Goal: Task Accomplishment & Management: Manage account settings

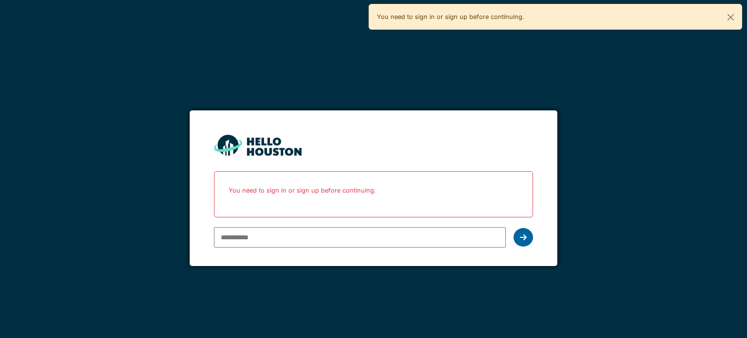
type input "**********"
click at [526, 237] on icon at bounding box center [523, 237] width 7 height 8
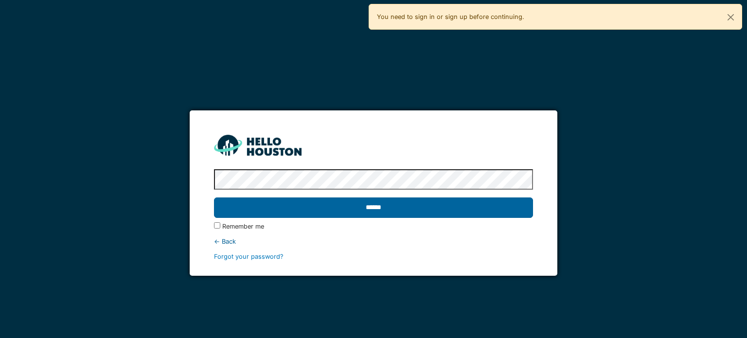
click at [417, 210] on input "******" at bounding box center [373, 207] width 318 height 20
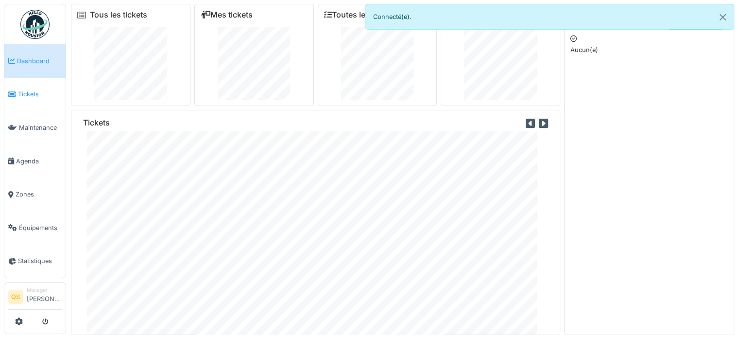
click at [40, 91] on span "Tickets" at bounding box center [40, 93] width 44 height 9
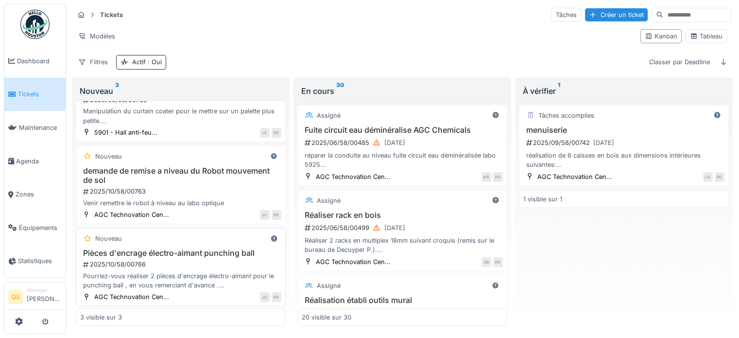
scroll to position [8, 0]
click at [209, 187] on div "2025/10/58/00763" at bounding box center [181, 191] width 199 height 9
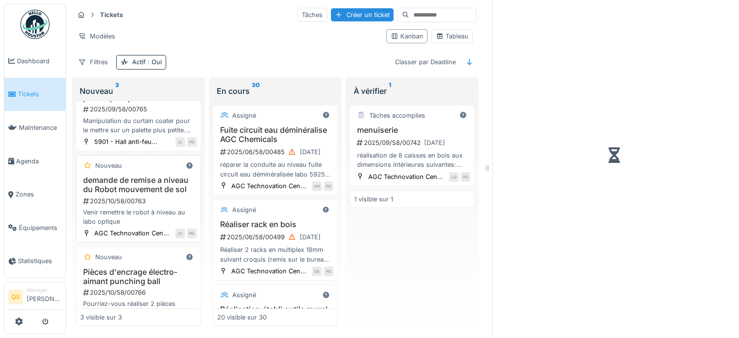
scroll to position [60, 0]
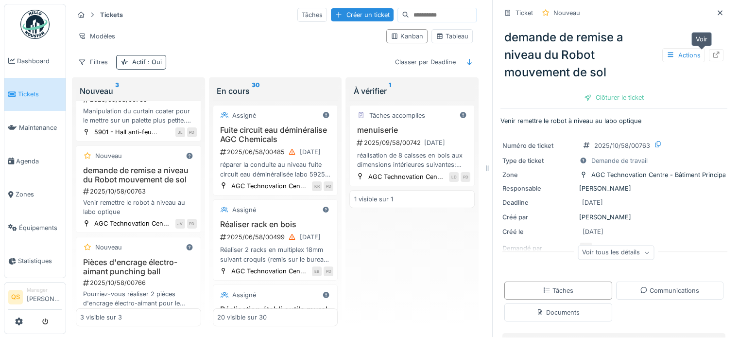
click at [713, 52] on icon at bounding box center [717, 55] width 8 height 6
click at [718, 10] on icon at bounding box center [720, 12] width 5 height 5
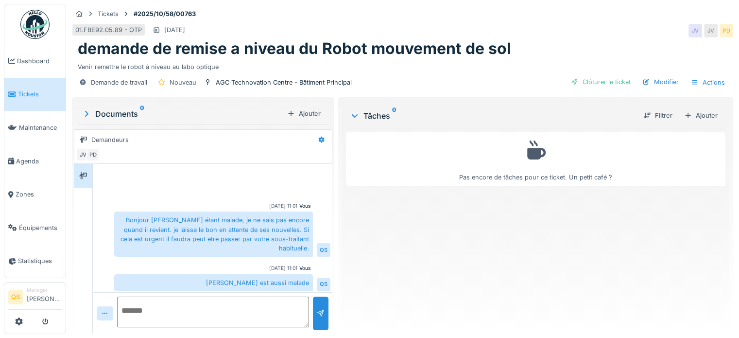
scroll to position [2, 0]
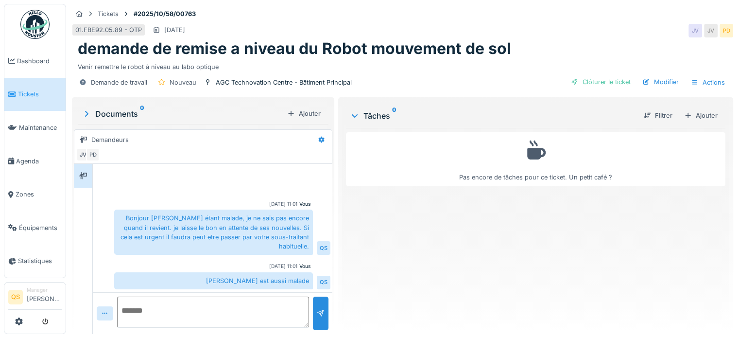
click at [225, 309] on textarea at bounding box center [213, 312] width 192 height 31
type textarea "**********"
click at [321, 317] on div at bounding box center [321, 313] width 8 height 9
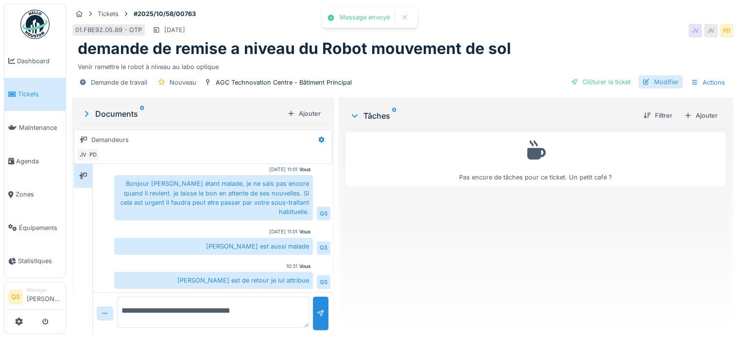
click at [649, 81] on div "Modifier" at bounding box center [661, 81] width 44 height 13
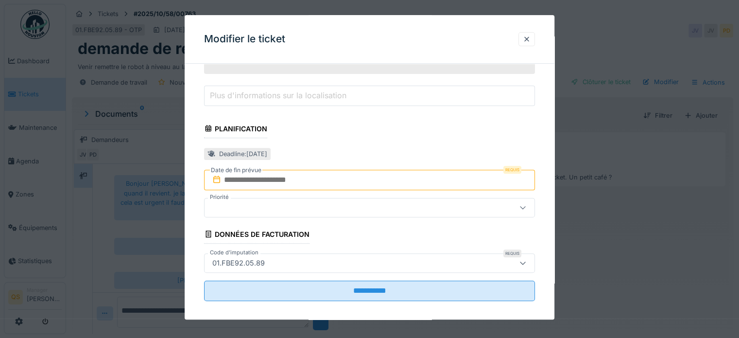
scroll to position [356, 0]
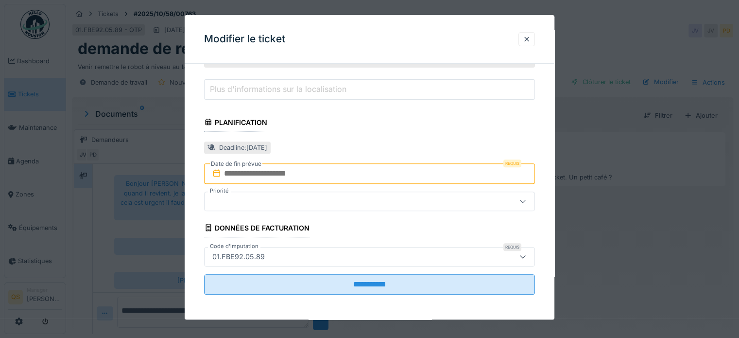
click at [299, 171] on input "text" at bounding box center [369, 173] width 331 height 20
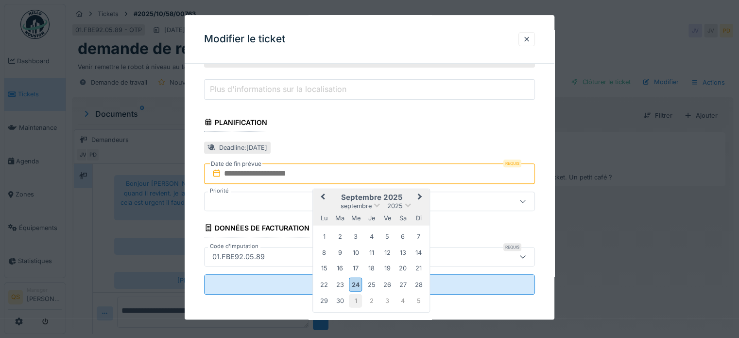
click at [356, 299] on div "1" at bounding box center [355, 300] width 13 height 13
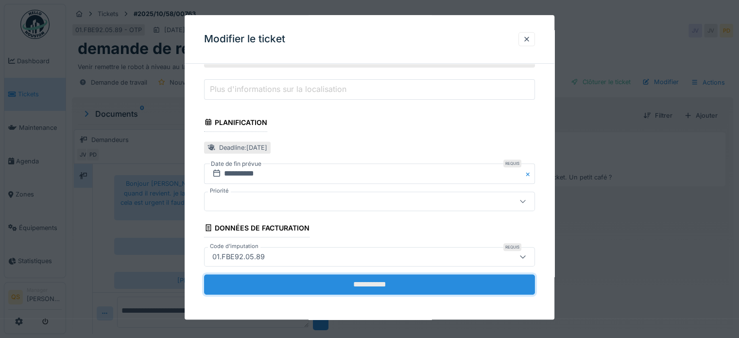
click at [364, 281] on input "**********" at bounding box center [369, 284] width 331 height 20
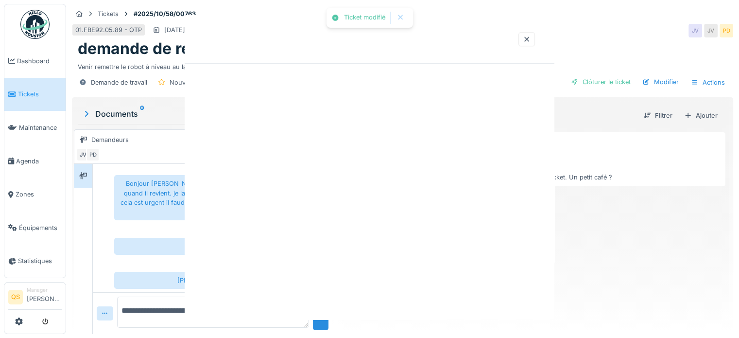
scroll to position [0, 0]
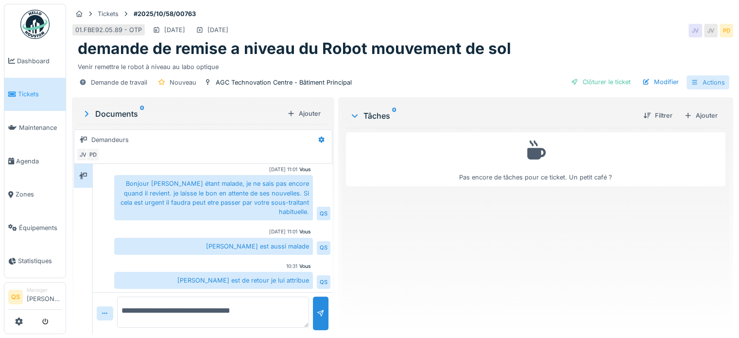
click at [700, 84] on div "Actions" at bounding box center [708, 82] width 43 height 14
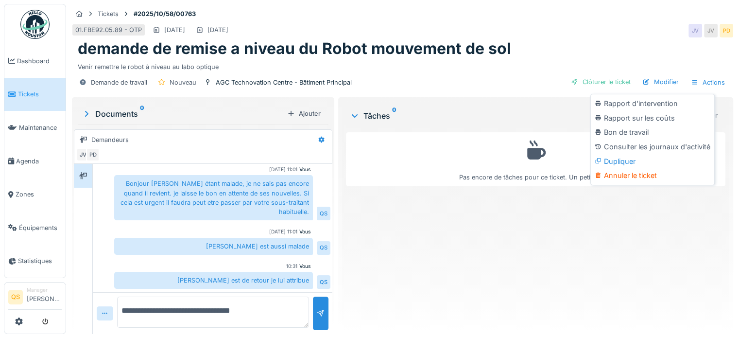
click at [517, 105] on div "Tâches 0 Filtrer Ajouter" at bounding box center [536, 115] width 380 height 25
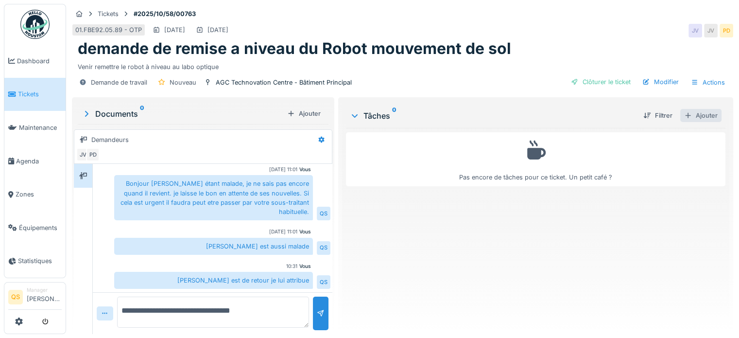
click at [700, 120] on div "Ajouter" at bounding box center [701, 115] width 41 height 13
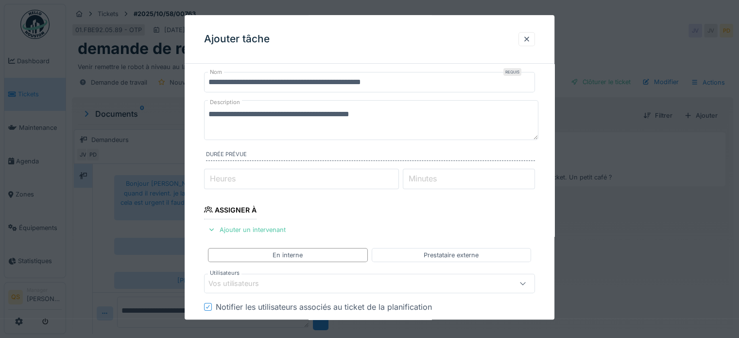
scroll to position [97, 0]
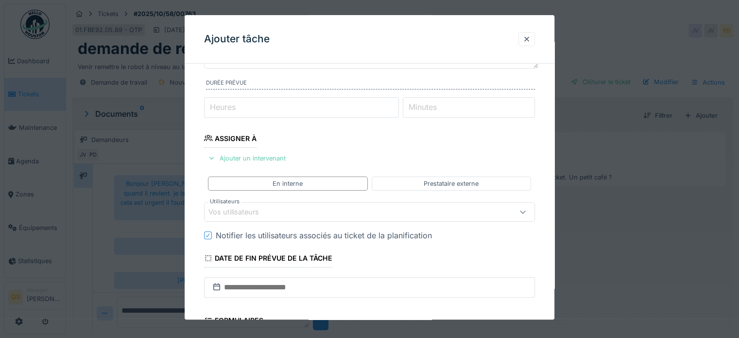
click at [274, 155] on div "Ajouter un intervenant" at bounding box center [247, 158] width 86 height 13
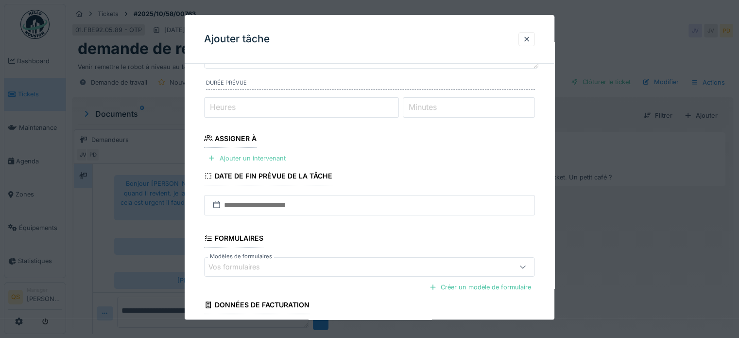
click at [274, 155] on div "Ajouter un intervenant" at bounding box center [247, 158] width 86 height 13
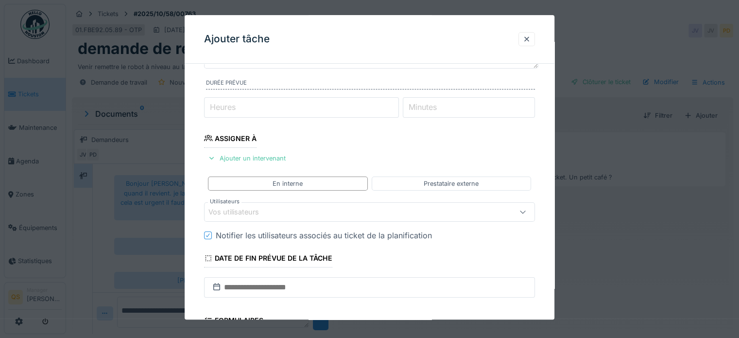
click at [257, 213] on div "Vos utilisateurs" at bounding box center [241, 212] width 64 height 11
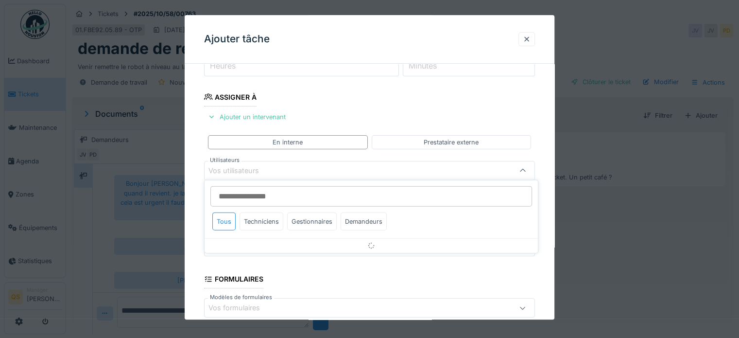
scroll to position [141, 0]
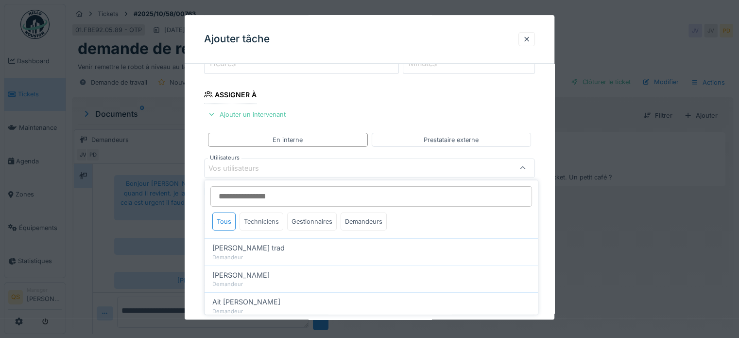
click at [271, 222] on div "Techniciens" at bounding box center [262, 221] width 44 height 18
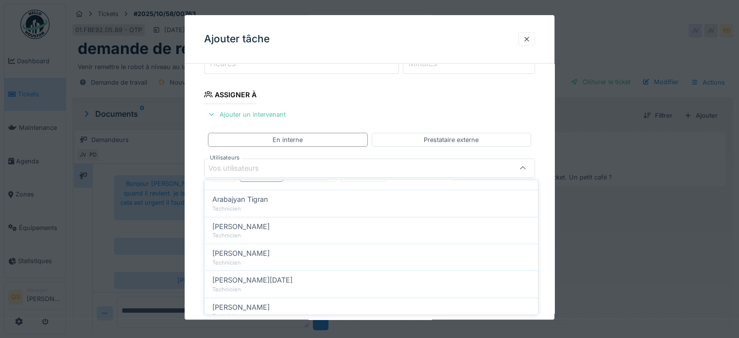
scroll to position [97, 0]
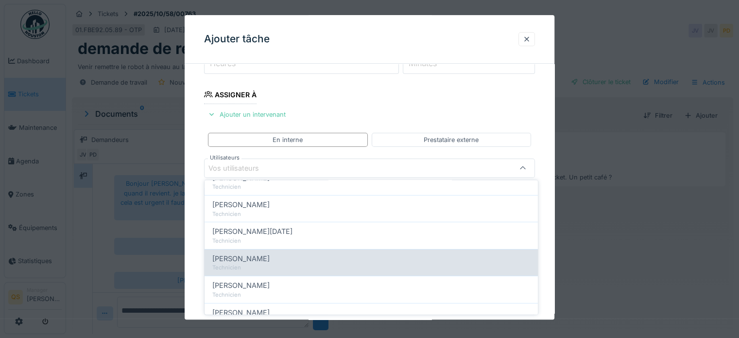
click at [272, 266] on div "Technicien" at bounding box center [371, 267] width 318 height 8
type input "****"
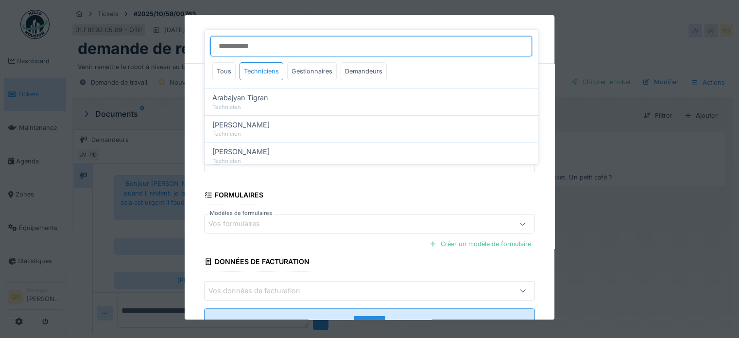
scroll to position [295, 0]
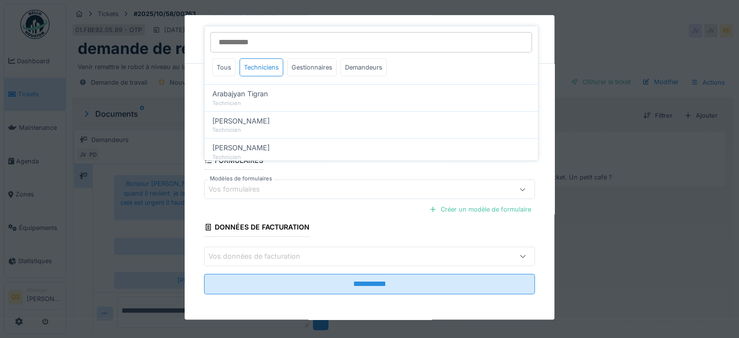
click at [198, 193] on div "**********" at bounding box center [370, 48] width 370 height 545
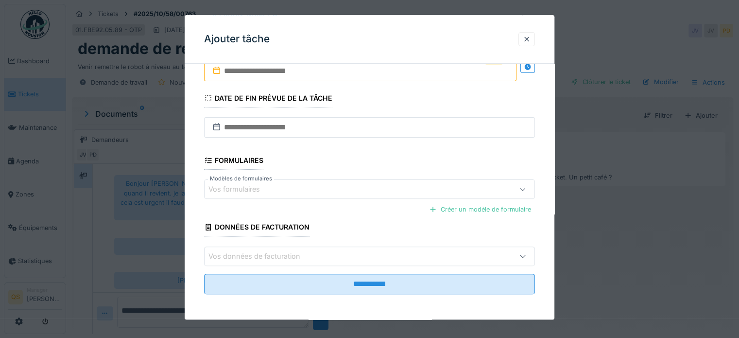
click at [243, 73] on input "text" at bounding box center [360, 71] width 313 height 20
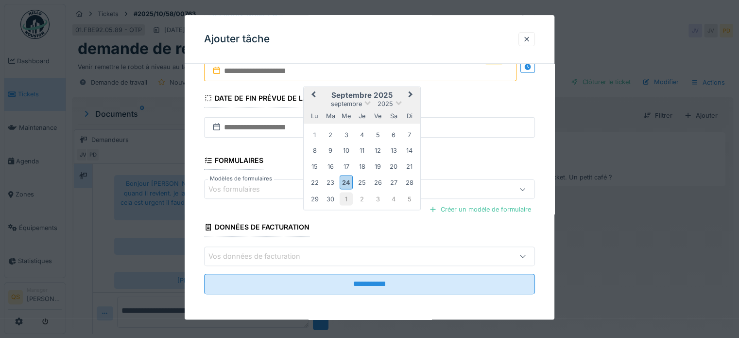
click at [346, 202] on div "1" at bounding box center [346, 198] width 13 height 13
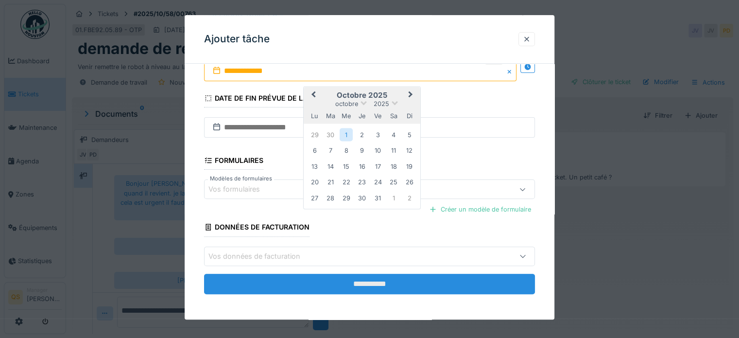
click at [360, 285] on input "**********" at bounding box center [369, 284] width 331 height 20
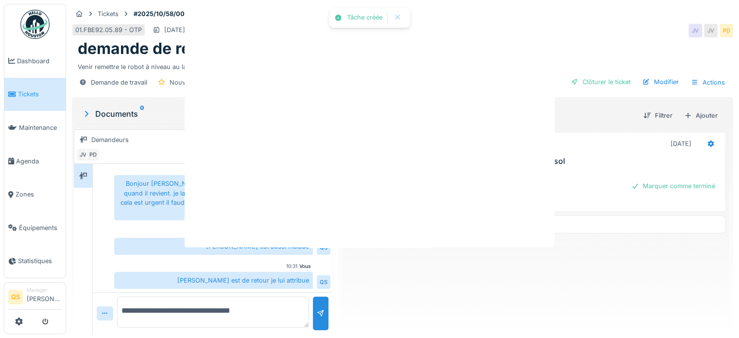
scroll to position [0, 0]
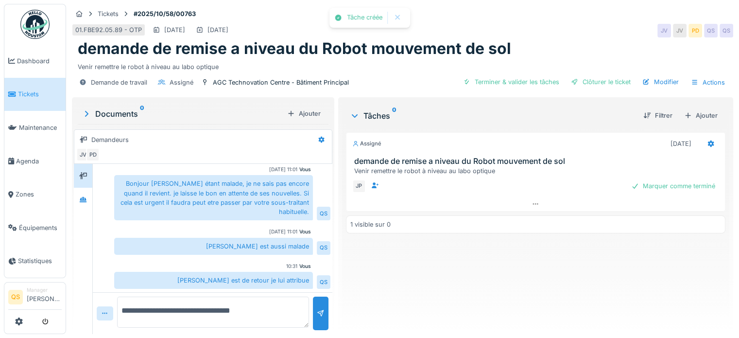
click at [20, 89] on span "Tickets" at bounding box center [40, 93] width 44 height 9
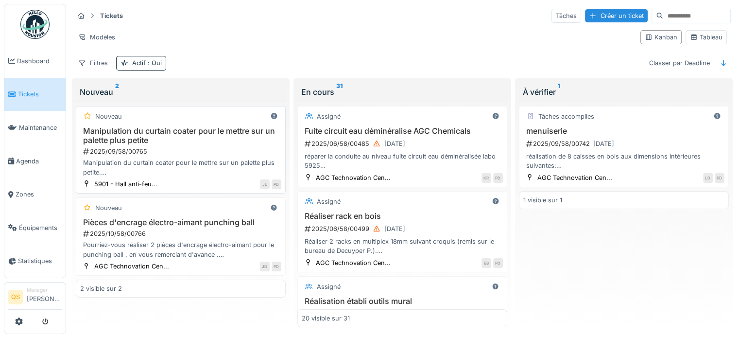
click at [186, 140] on h3 "Manipulation du curtain coater pour le mettre sur un palette plus petite" at bounding box center [180, 135] width 201 height 18
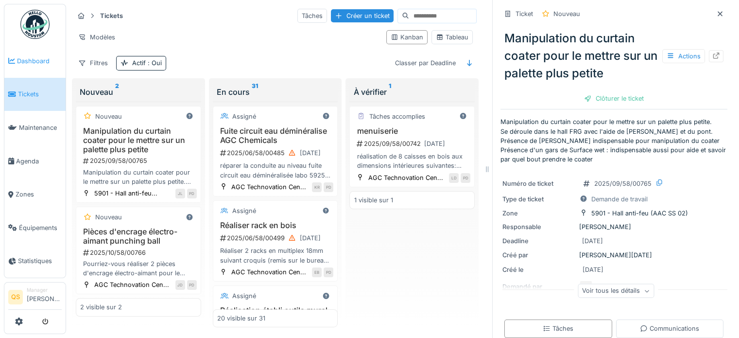
click at [25, 61] on span "Dashboard" at bounding box center [39, 60] width 45 height 9
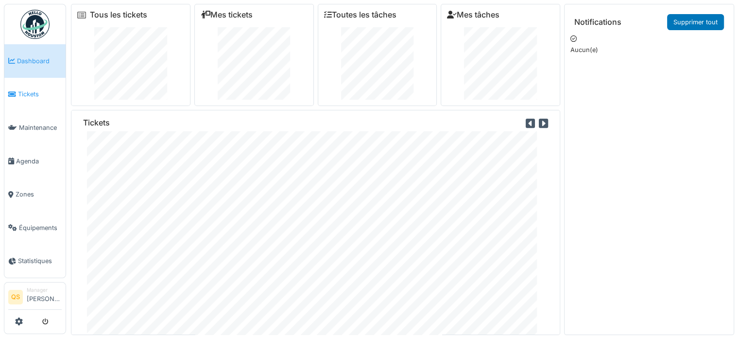
click at [53, 92] on span "Tickets" at bounding box center [40, 93] width 44 height 9
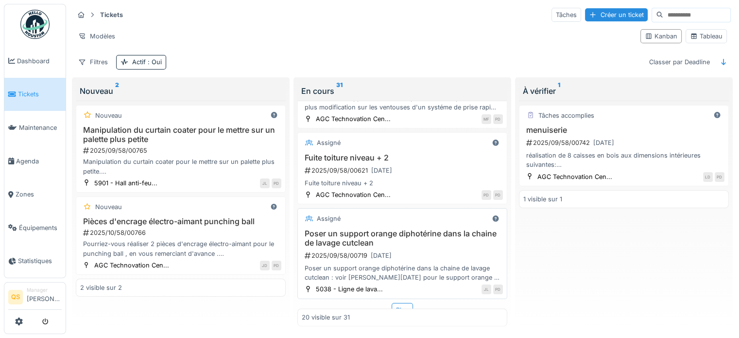
scroll to position [8, 0]
click at [394, 303] on div "Plus" at bounding box center [402, 310] width 21 height 14
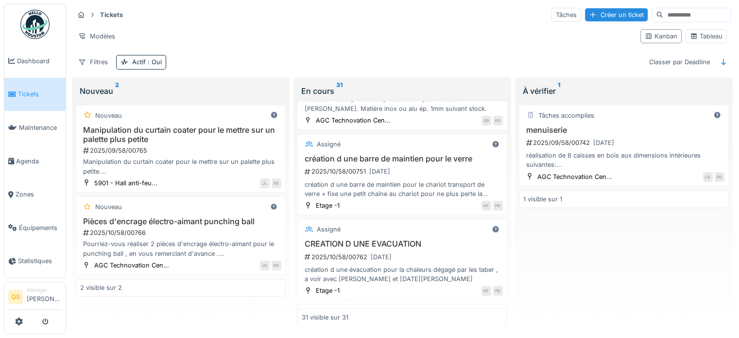
scroll to position [2470, 0]
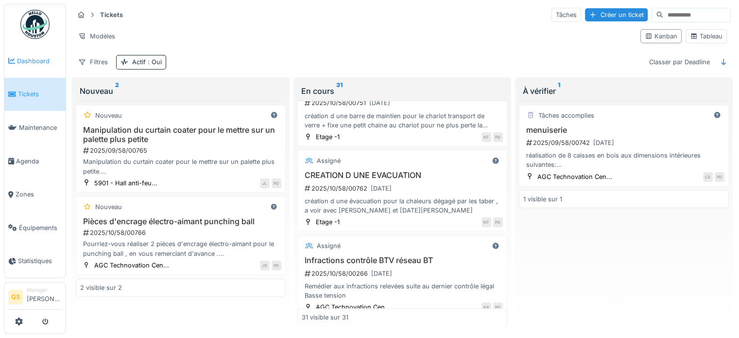
click at [32, 62] on span "Dashboard" at bounding box center [39, 60] width 45 height 9
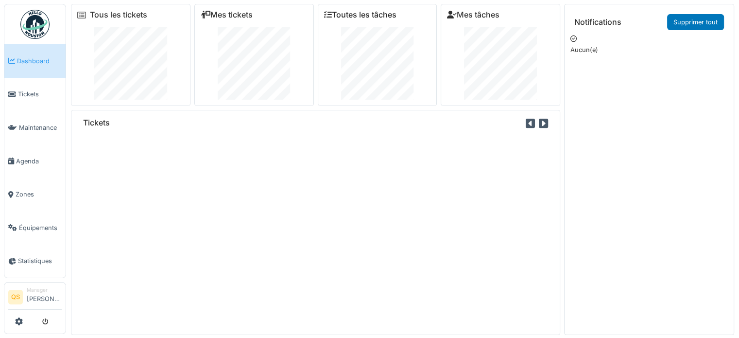
click at [364, 15] on link "Toutes les tâches" at bounding box center [360, 14] width 72 height 9
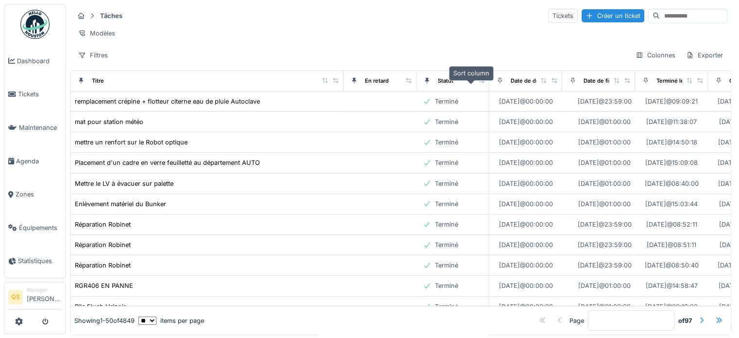
click at [471, 83] on icon at bounding box center [471, 80] width 7 height 5
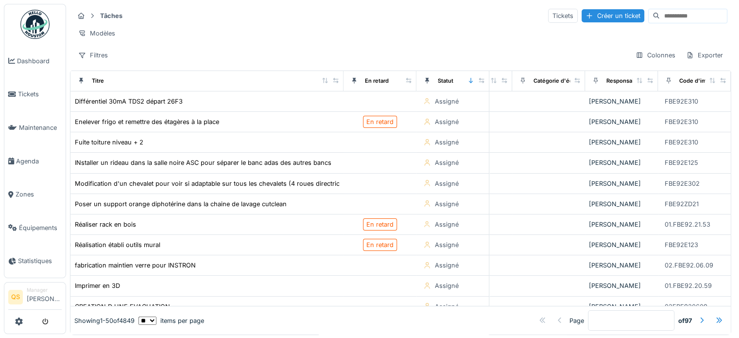
scroll to position [0, 582]
click at [636, 62] on div "Colonnes" at bounding box center [655, 55] width 49 height 14
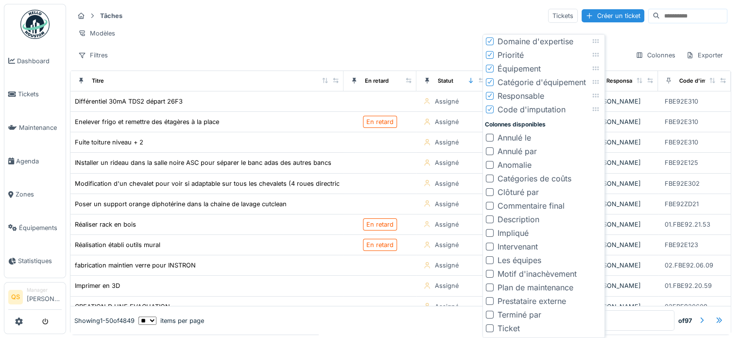
scroll to position [185, 0]
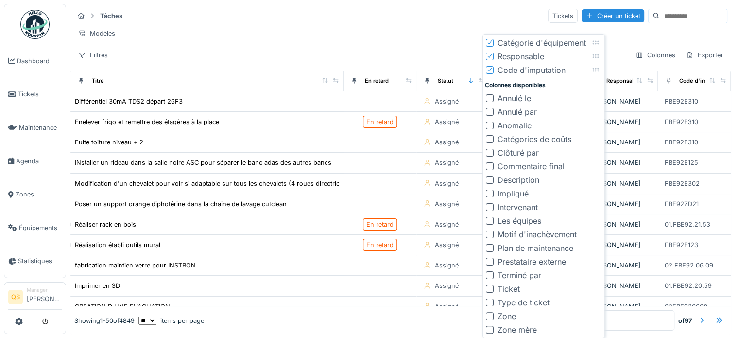
click at [488, 208] on div at bounding box center [490, 207] width 8 height 8
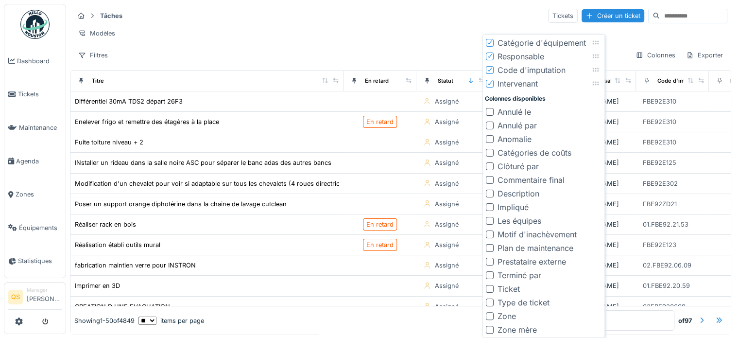
click at [420, 27] on div "Modèles" at bounding box center [401, 33] width 654 height 14
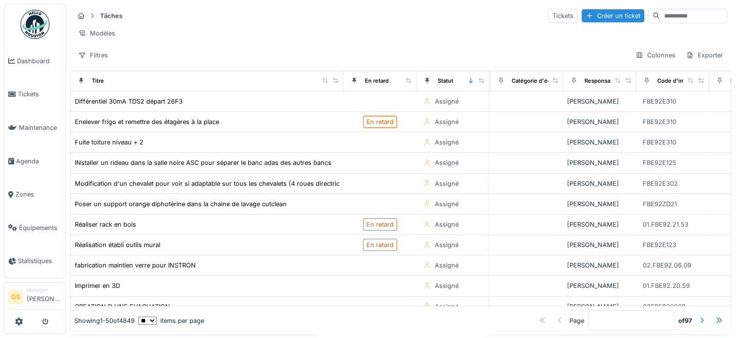
scroll to position [0, 655]
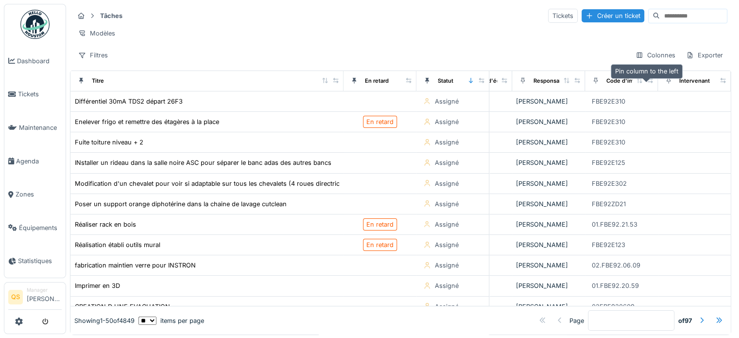
click at [667, 84] on icon at bounding box center [669, 81] width 4 height 6
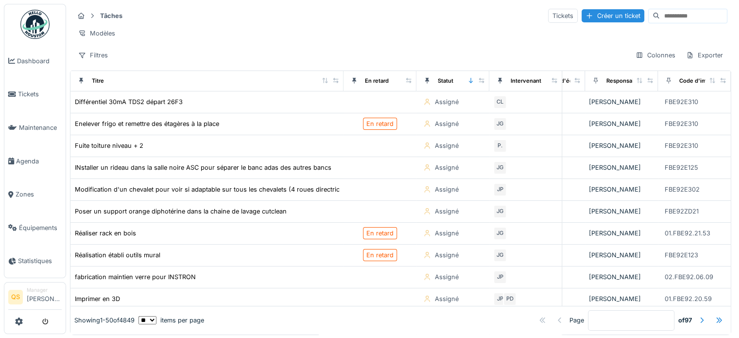
click at [467, 38] on div "Modèles" at bounding box center [401, 33] width 654 height 14
